Goal: Navigation & Orientation: Go to known website

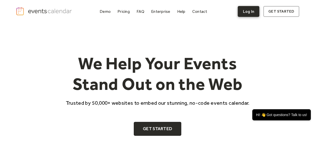
click at [251, 10] on link "Log In" at bounding box center [248, 11] width 21 height 11
click at [253, 11] on link "Log In" at bounding box center [248, 11] width 21 height 11
click at [250, 12] on link "Log In" at bounding box center [248, 11] width 21 height 11
